Goal: Task Accomplishment & Management: Manage account settings

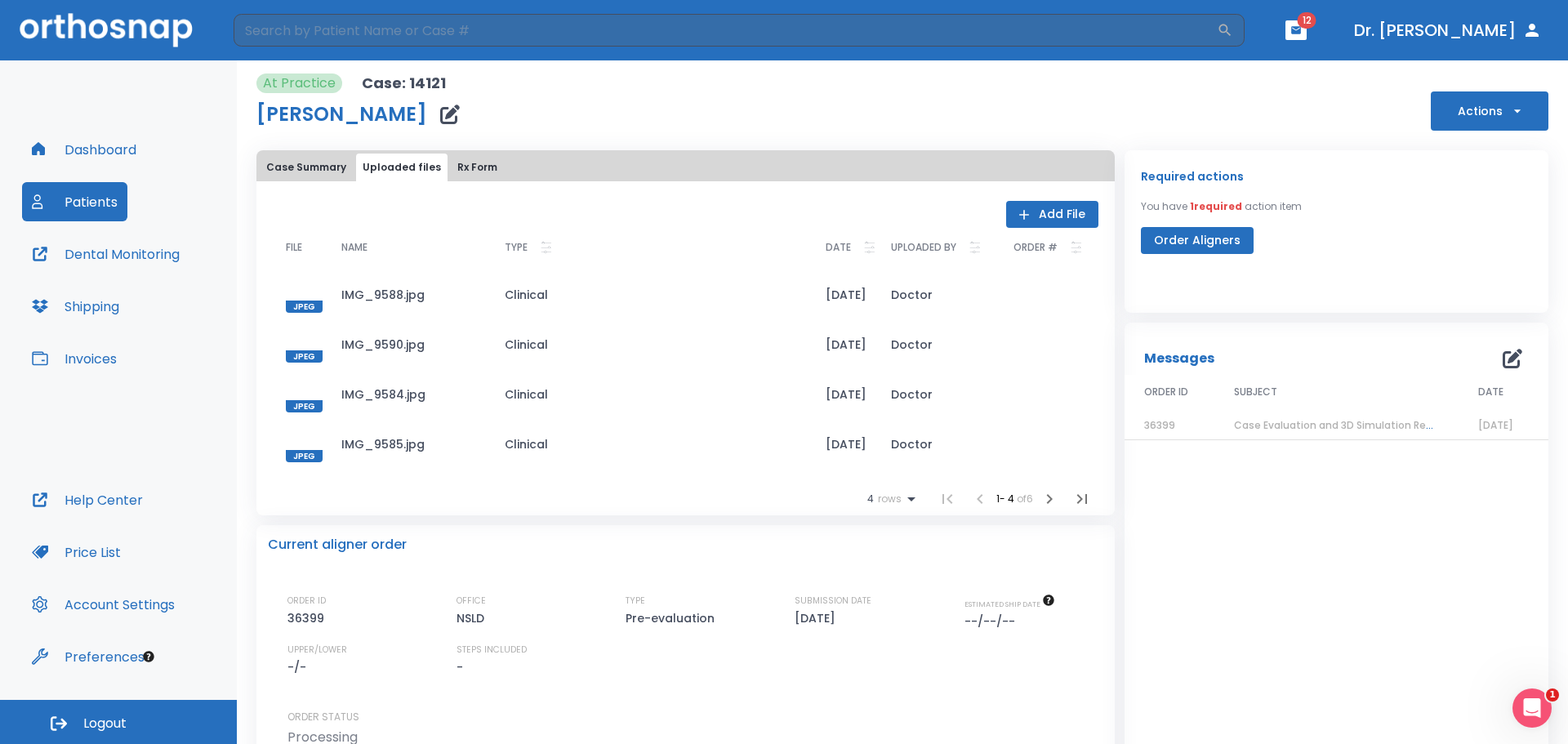
click at [167, 255] on button "Dental Monitoring" at bounding box center [106, 254] width 167 height 40
click at [75, 148] on button "Dashboard" at bounding box center [84, 149] width 124 height 40
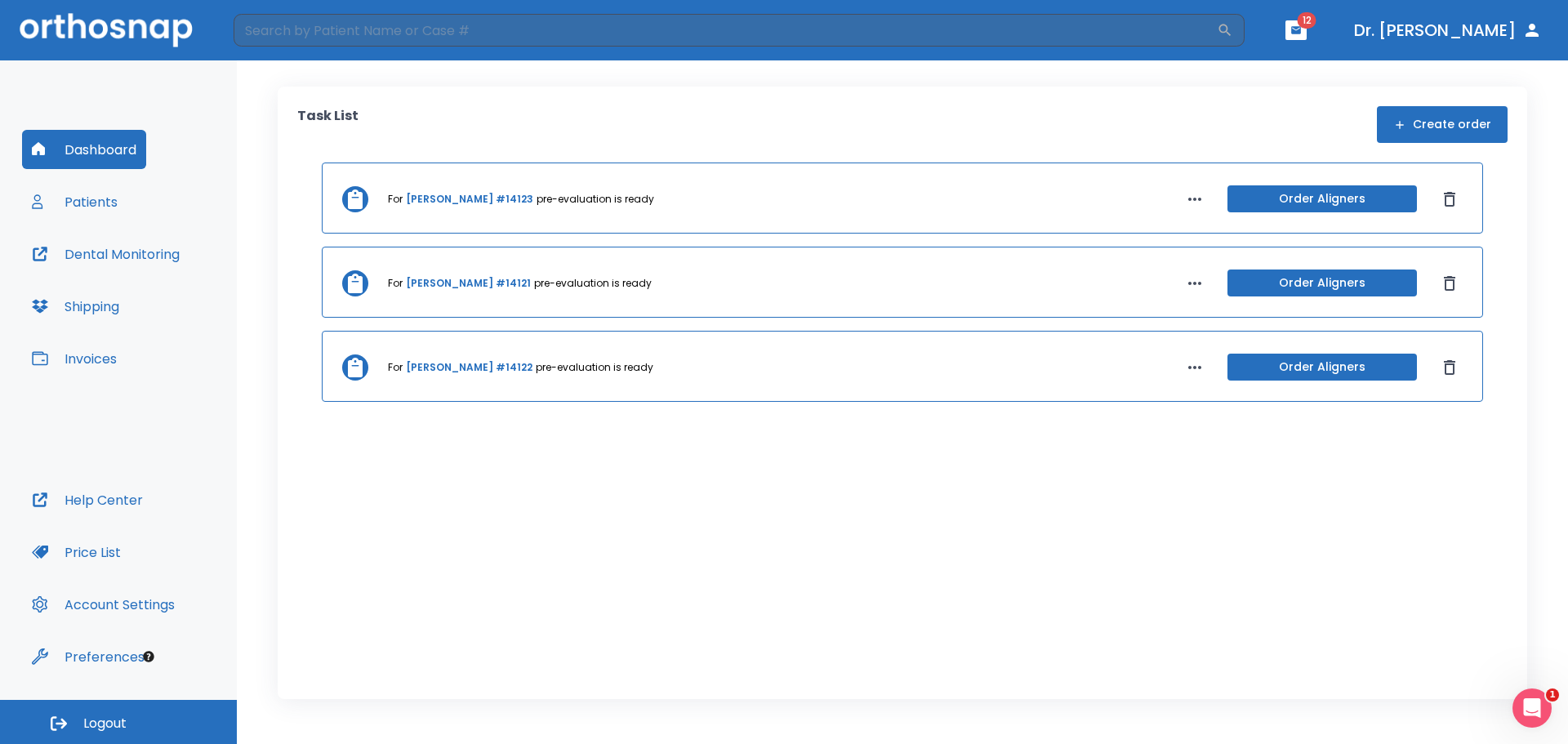
click at [450, 202] on link "[PERSON_NAME] #14123" at bounding box center [469, 200] width 127 height 15
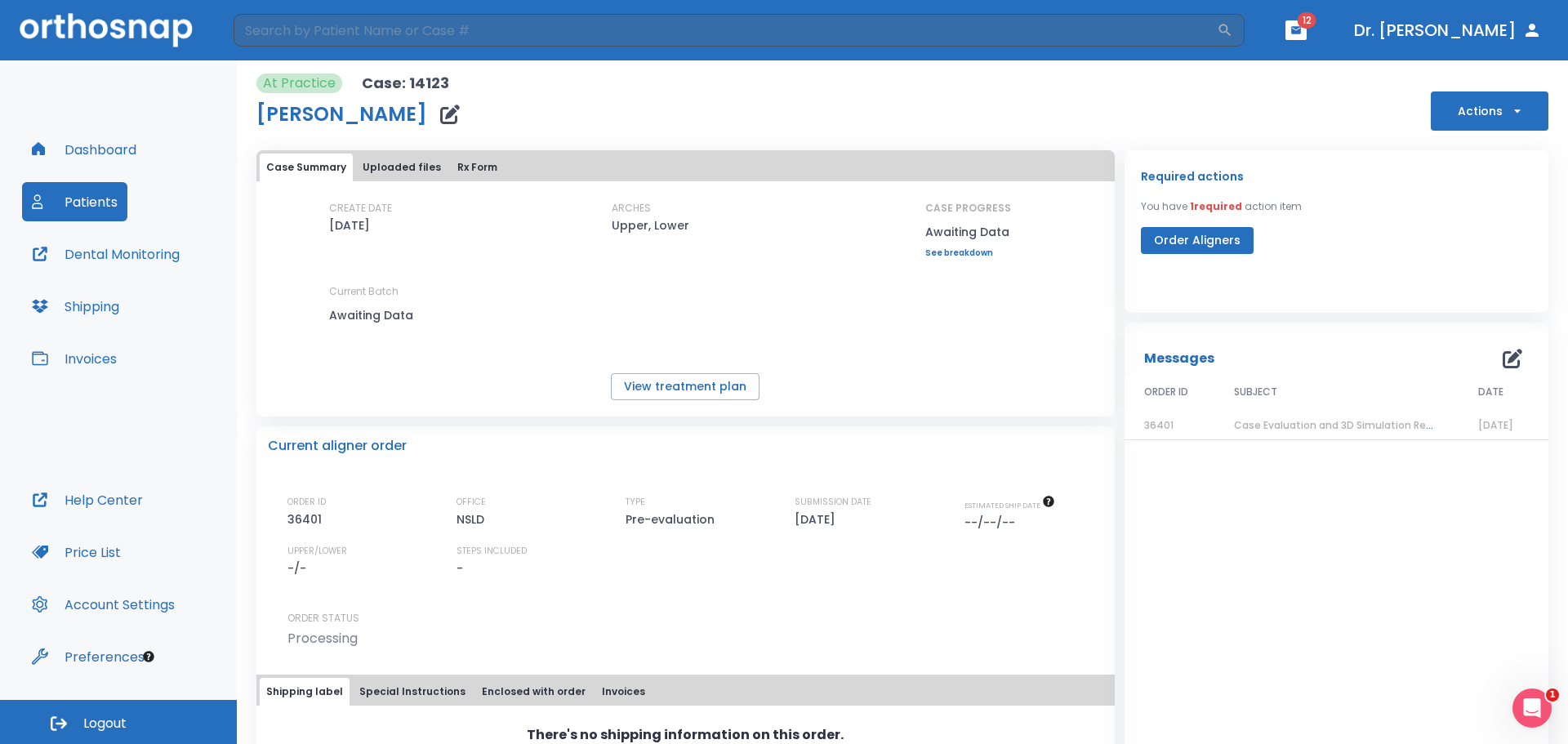
click at [1321, 429] on span "Case Evaluation and 3D Simulation Ready" at bounding box center [1339, 425] width 210 height 14
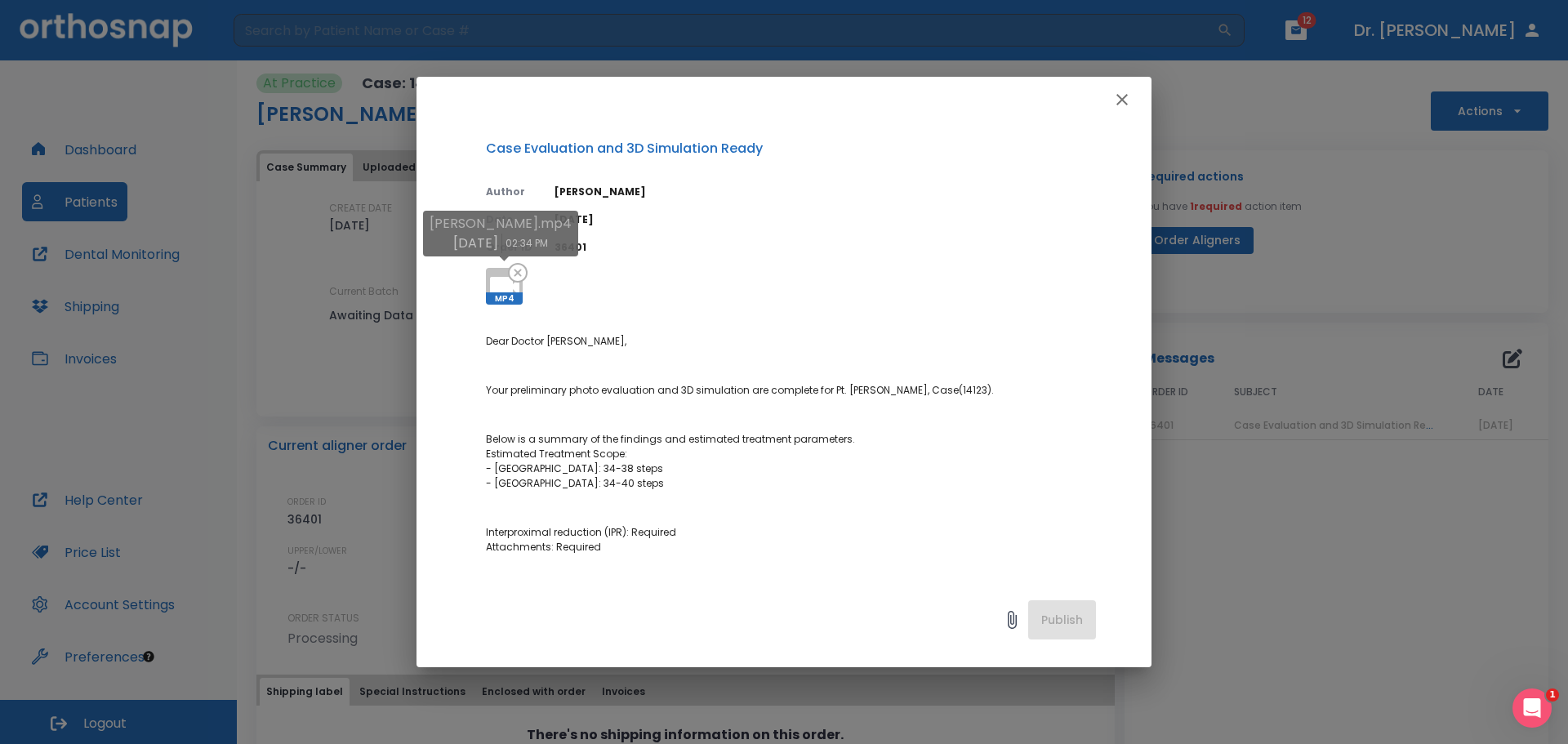
click at [507, 282] on icon at bounding box center [505, 287] width 30 height 20
click at [1119, 97] on icon "button" at bounding box center [1122, 100] width 12 height 12
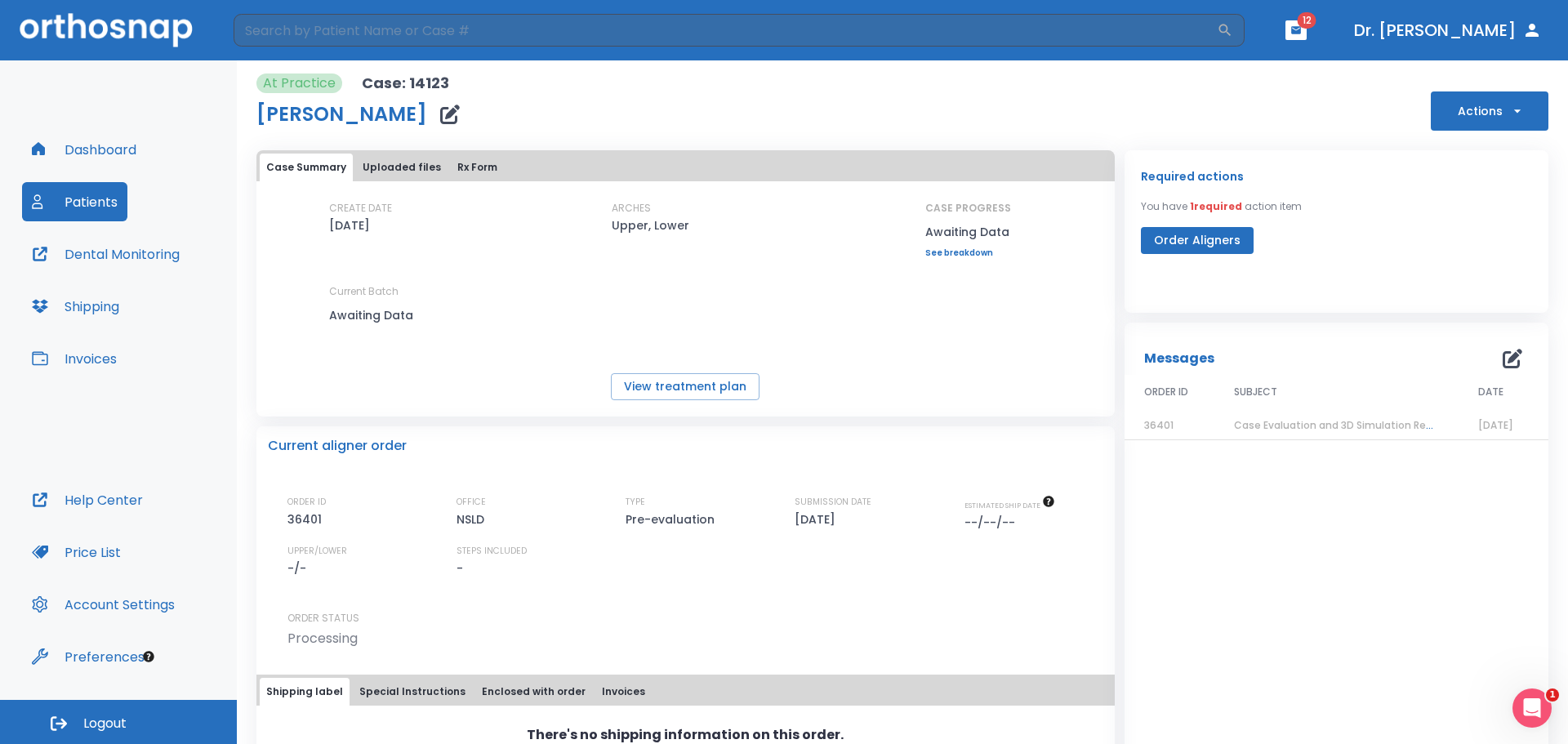
click at [459, 111] on icon "button" at bounding box center [450, 115] width 20 height 20
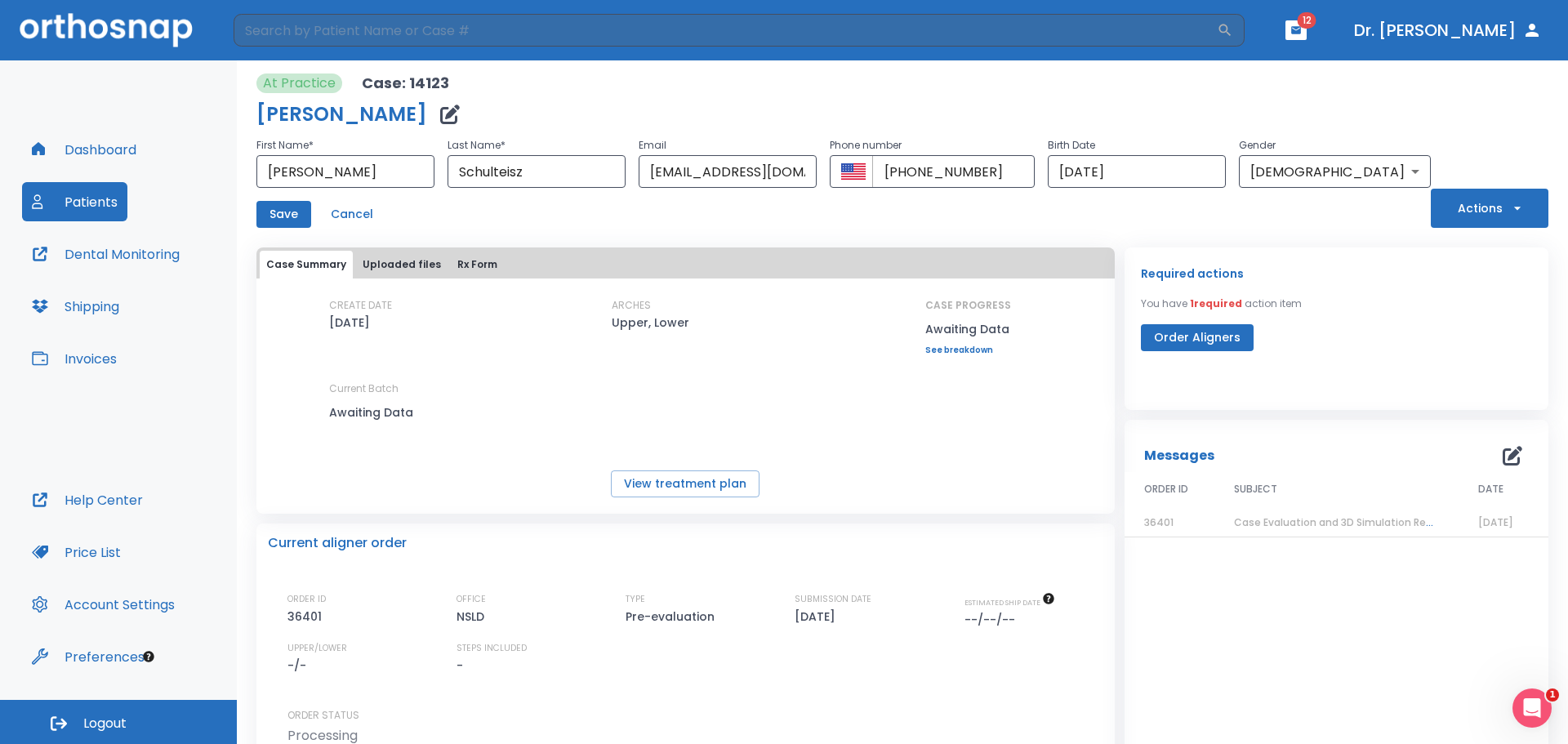
click at [78, 151] on button "Dashboard" at bounding box center [84, 149] width 124 height 40
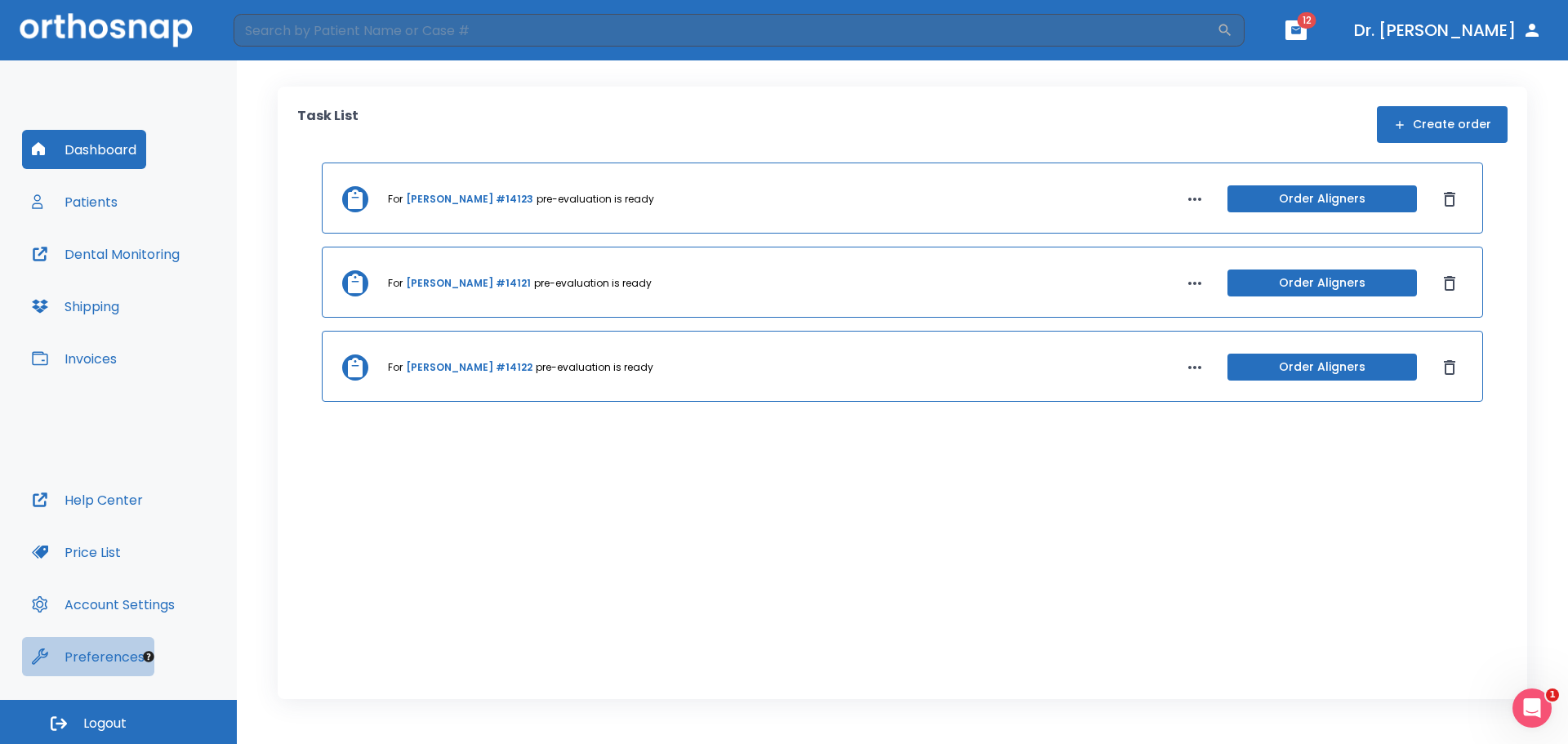
click at [119, 657] on button "Preferences" at bounding box center [88, 657] width 132 height 40
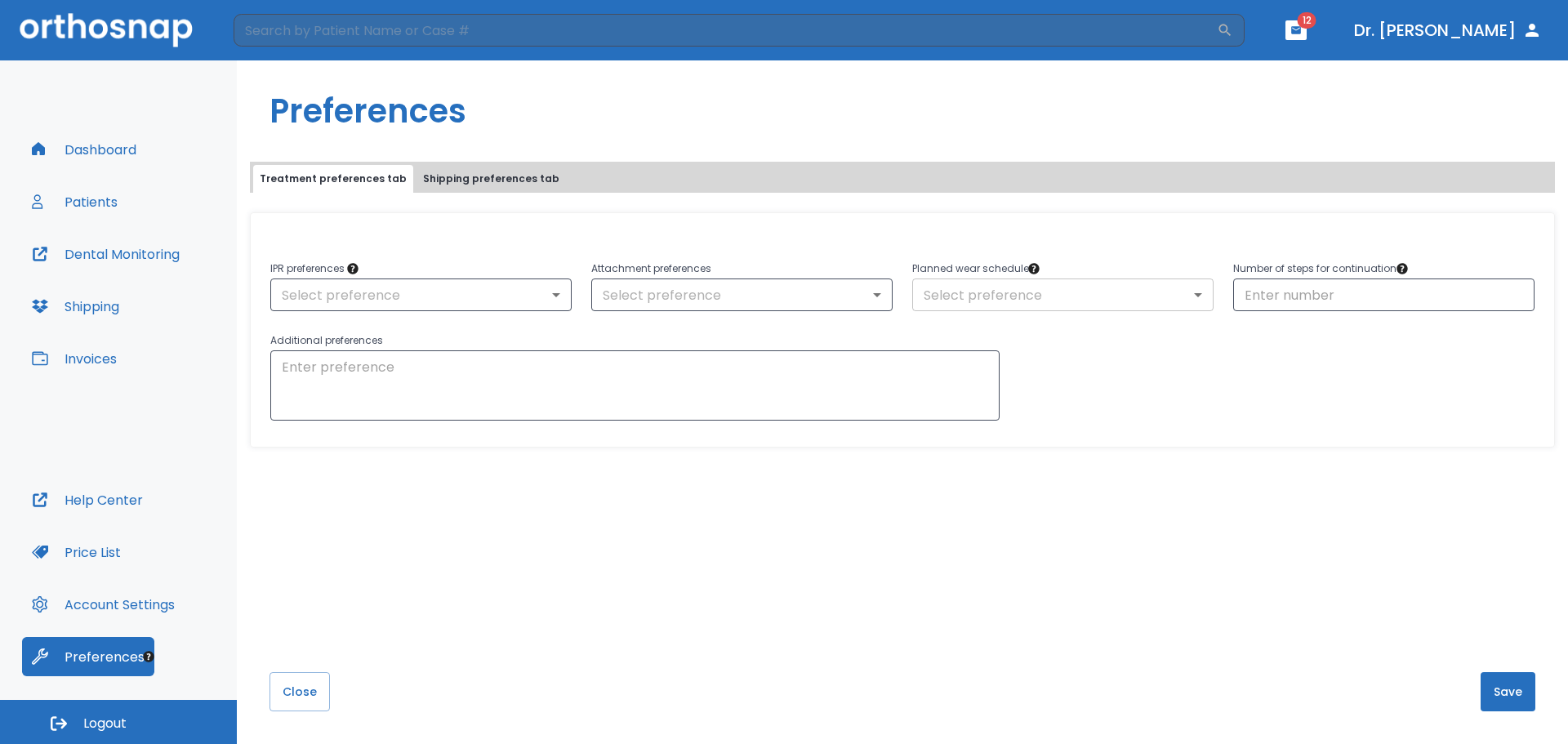
click at [1195, 300] on body "​ 12 Dr. Sheshelovskaya Dashboard Patients Dental Monitoring Shipping Invoices …" at bounding box center [784, 372] width 1568 height 744
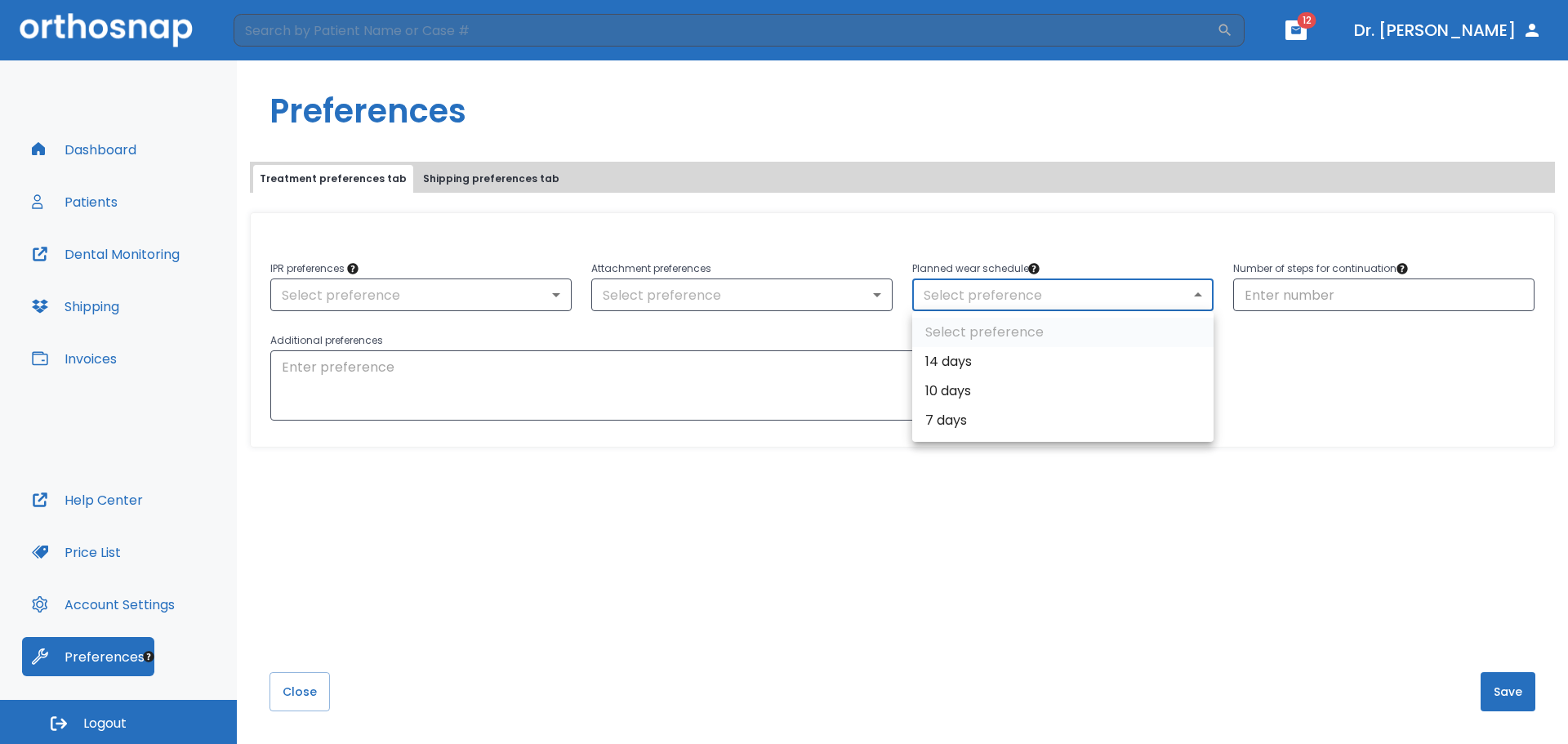
click at [1318, 441] on div at bounding box center [784, 372] width 1568 height 744
